Goal: Transaction & Acquisition: Purchase product/service

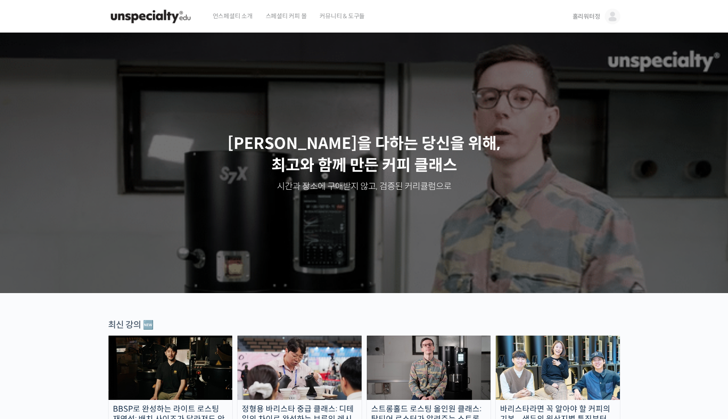
click at [606, 18] on img at bounding box center [613, 17] width 16 height 16
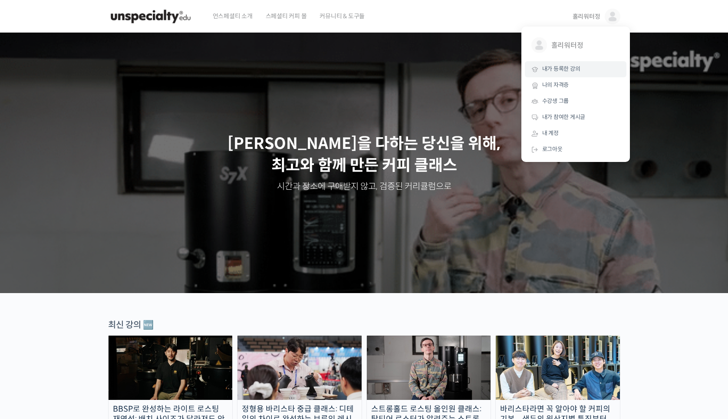
click at [568, 72] on link "내가 등록한 강의" at bounding box center [576, 69] width 102 height 16
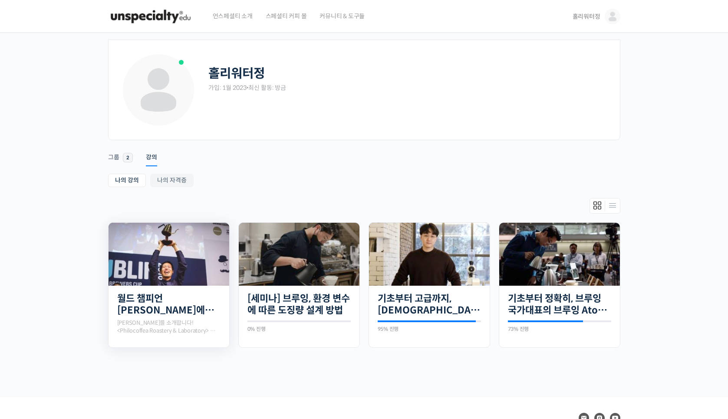
click at [184, 276] on img at bounding box center [169, 254] width 121 height 63
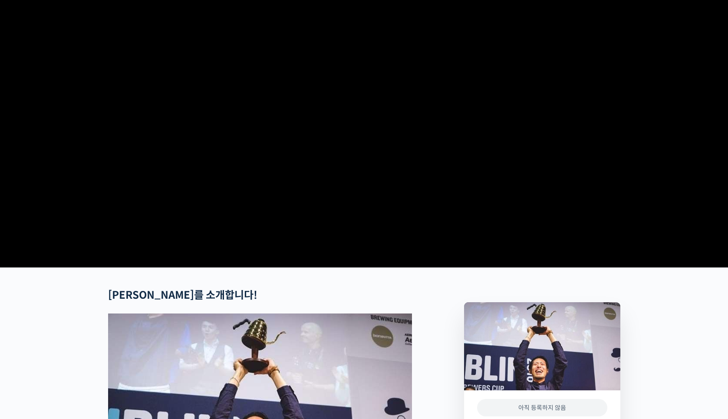
click at [366, 193] on video at bounding box center [364, 113] width 512 height 299
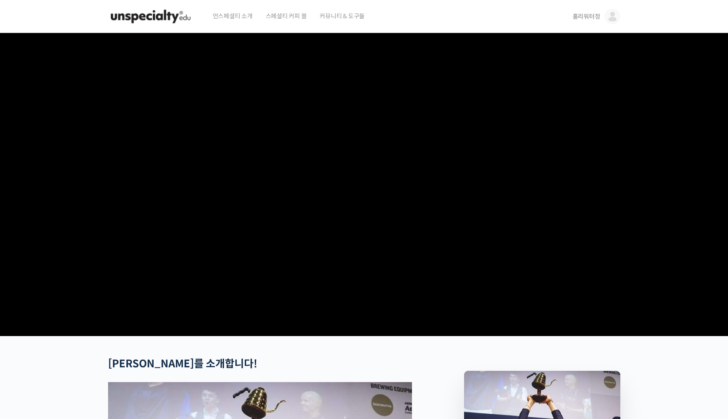
click at [619, 16] on img at bounding box center [613, 17] width 16 height 16
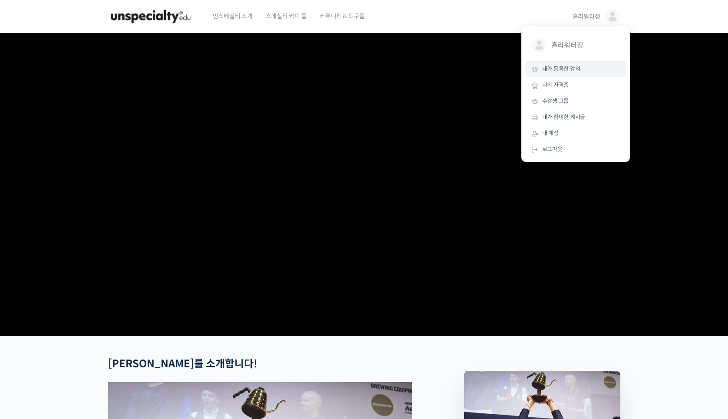
click at [572, 71] on span "내가 등록한 강의" at bounding box center [561, 68] width 38 height 7
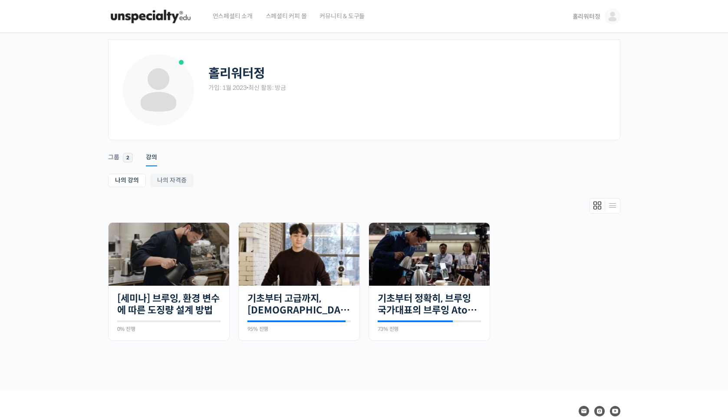
click at [220, 16] on span "언스페셜티 소개" at bounding box center [233, 16] width 40 height 33
click at [169, 14] on img at bounding box center [150, 16] width 85 height 26
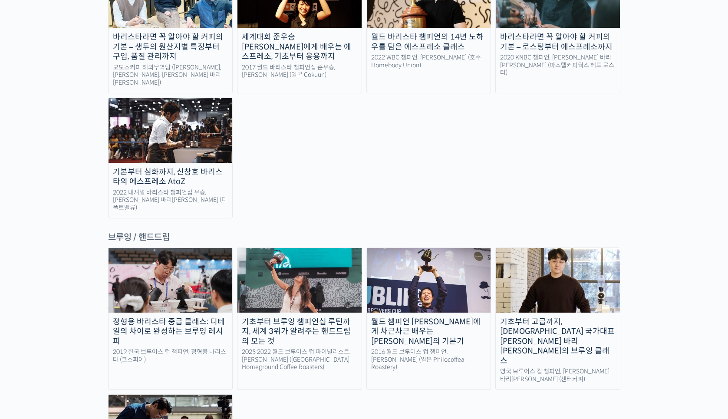
scroll to position [1279, 0]
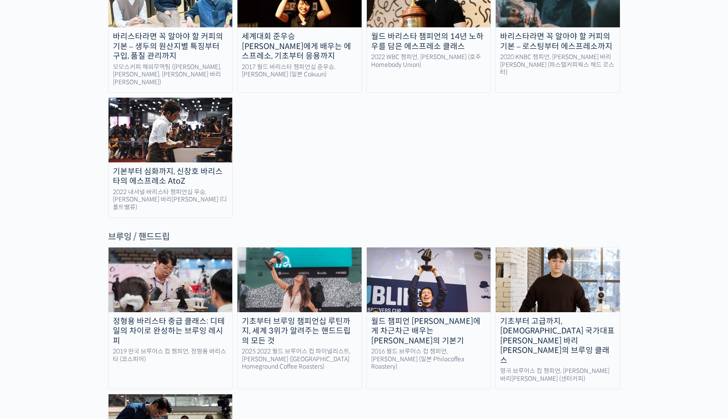
click at [451, 247] on img at bounding box center [429, 279] width 124 height 64
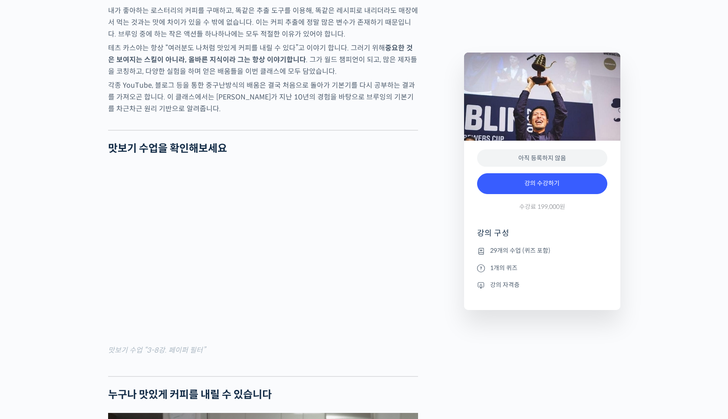
scroll to position [1017, 0]
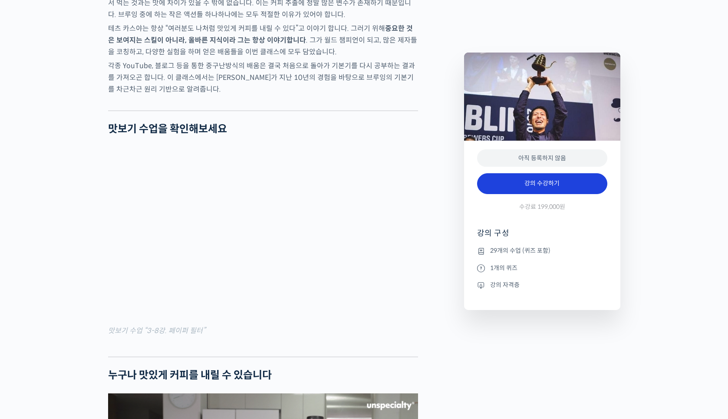
click at [577, 183] on link "강의 수강하기" at bounding box center [542, 183] width 130 height 21
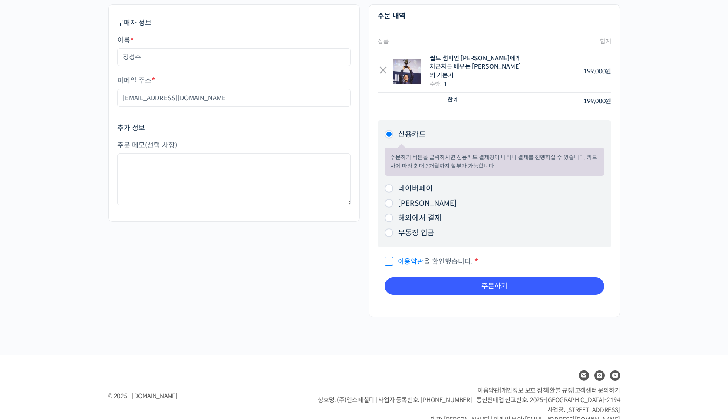
scroll to position [96, 0]
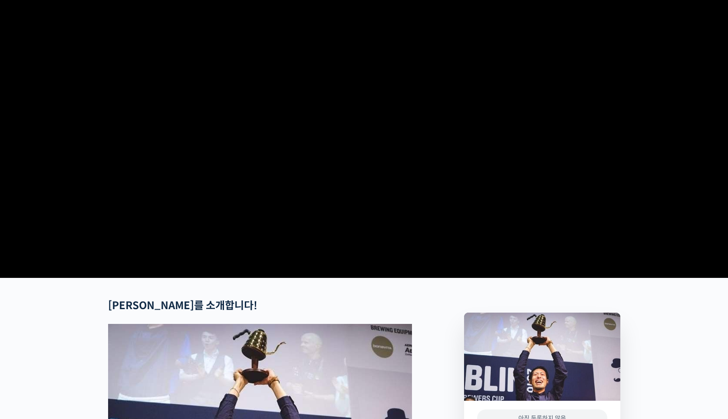
click at [386, 138] on video at bounding box center [364, 124] width 512 height 299
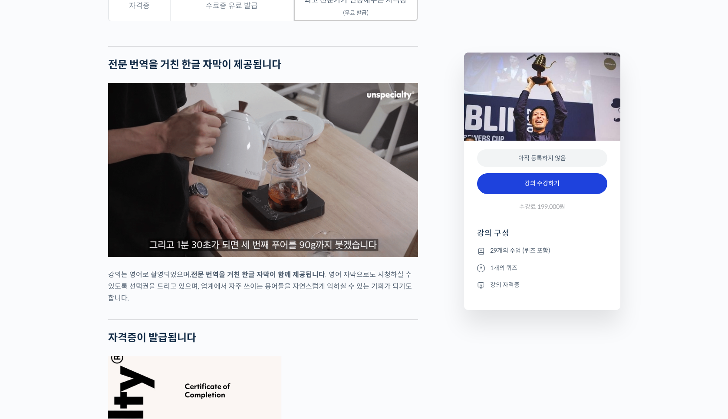
scroll to position [2659, 0]
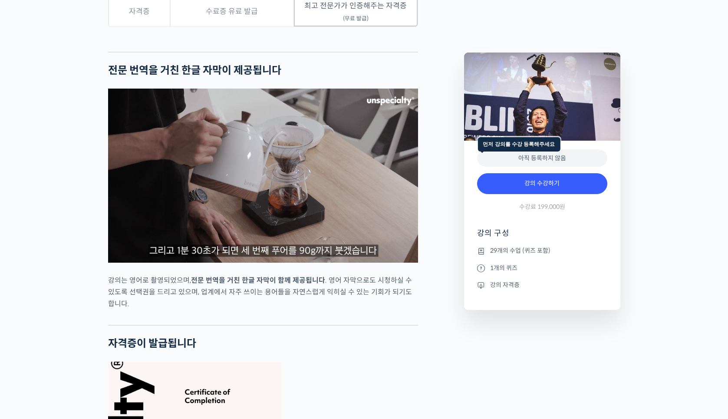
click at [562, 157] on div "아직 등록하지 않음" at bounding box center [542, 158] width 130 height 18
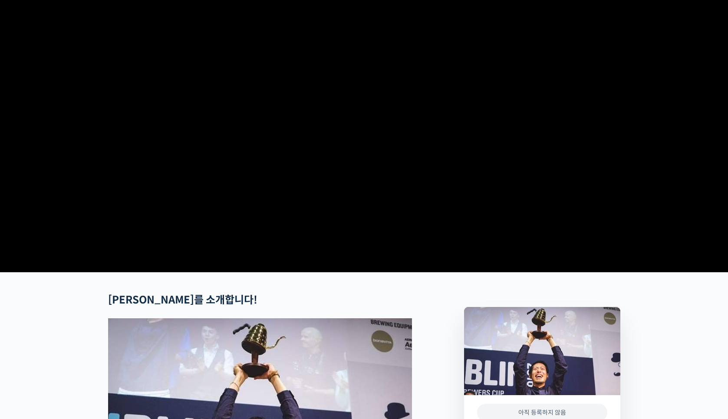
scroll to position [0, 0]
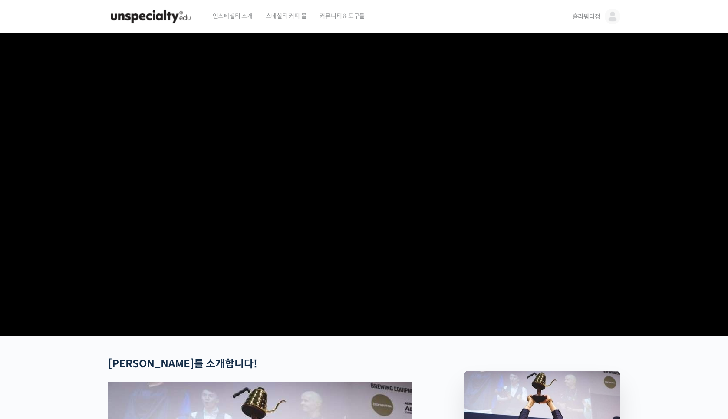
click at [619, 17] on img at bounding box center [613, 17] width 16 height 16
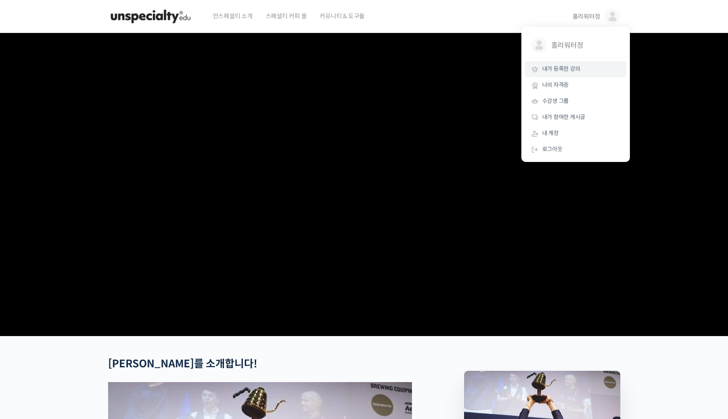
click at [573, 67] on span "내가 등록한 강의" at bounding box center [561, 68] width 38 height 7
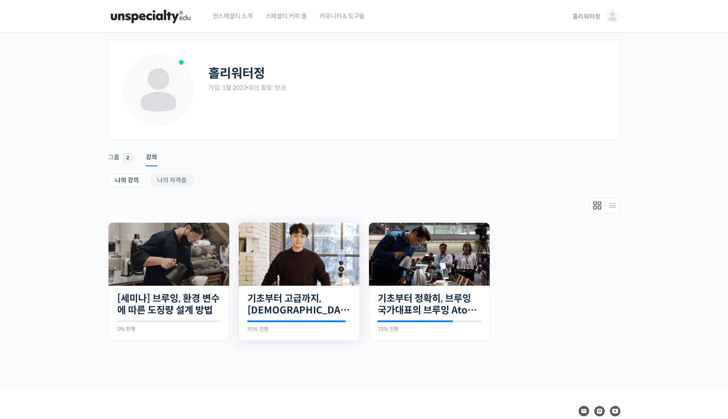
click at [300, 258] on img at bounding box center [299, 254] width 121 height 63
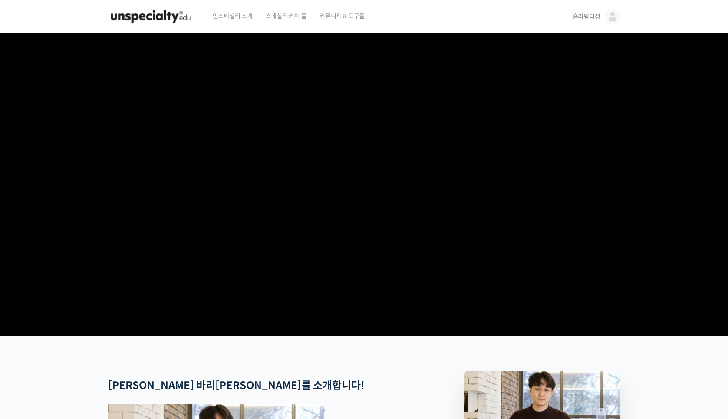
click at [425, 175] on video at bounding box center [364, 182] width 512 height 299
click at [291, 129] on video at bounding box center [364, 182] width 512 height 299
